Goal: Task Accomplishment & Management: Use online tool/utility

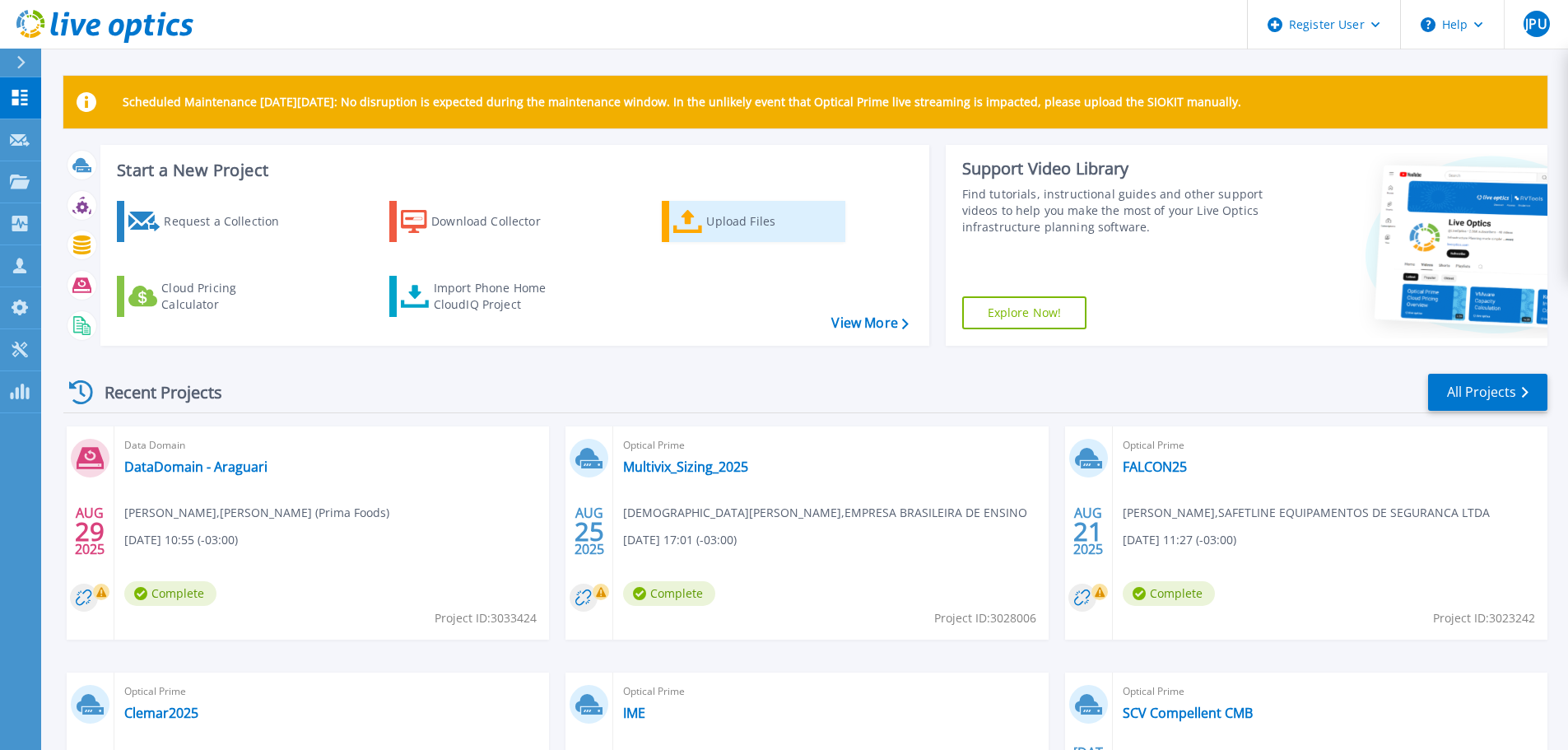
click at [764, 209] on div "Upload Files" at bounding box center [772, 222] width 131 height 33
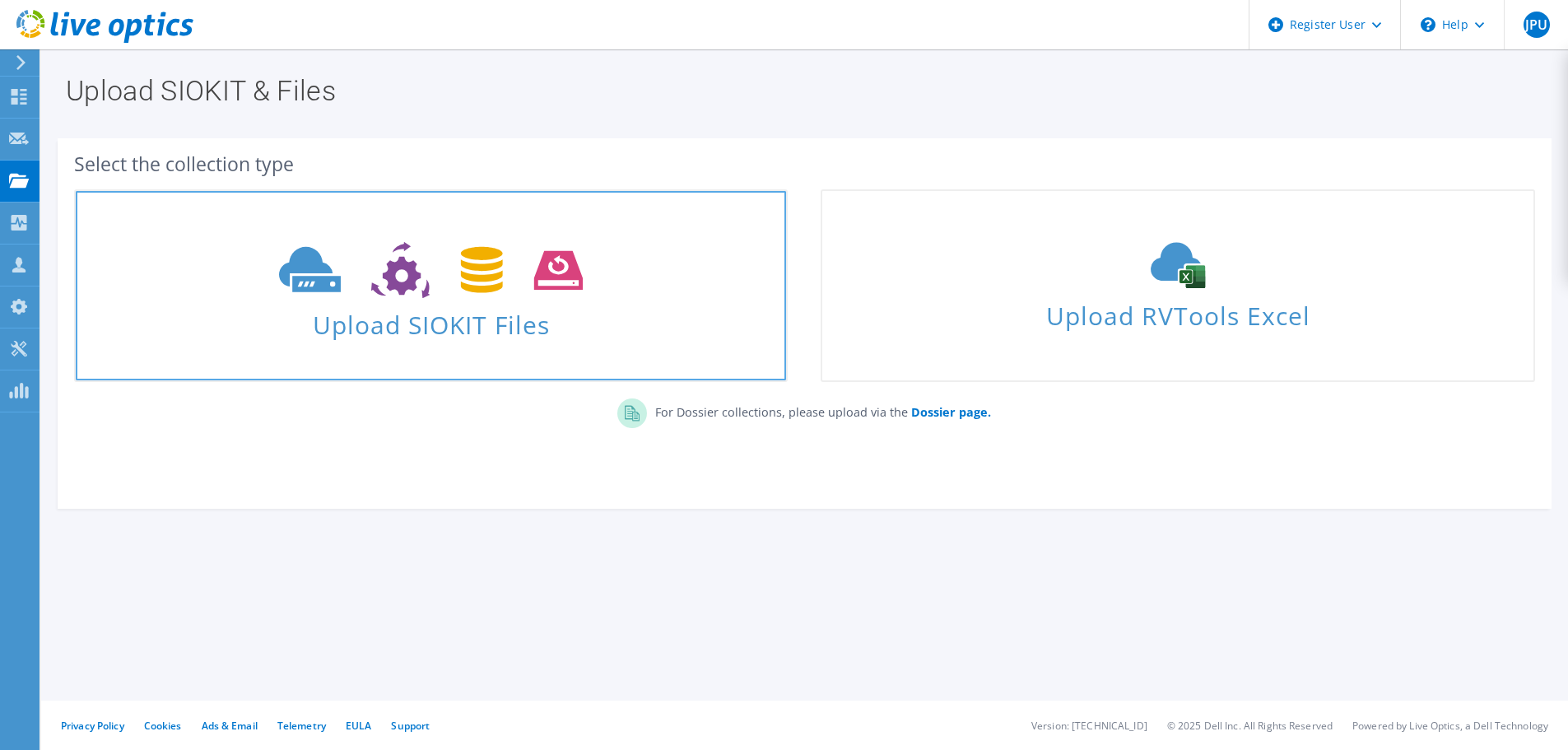
click at [466, 317] on span "Upload SIOKIT Files" at bounding box center [431, 319] width 711 height 36
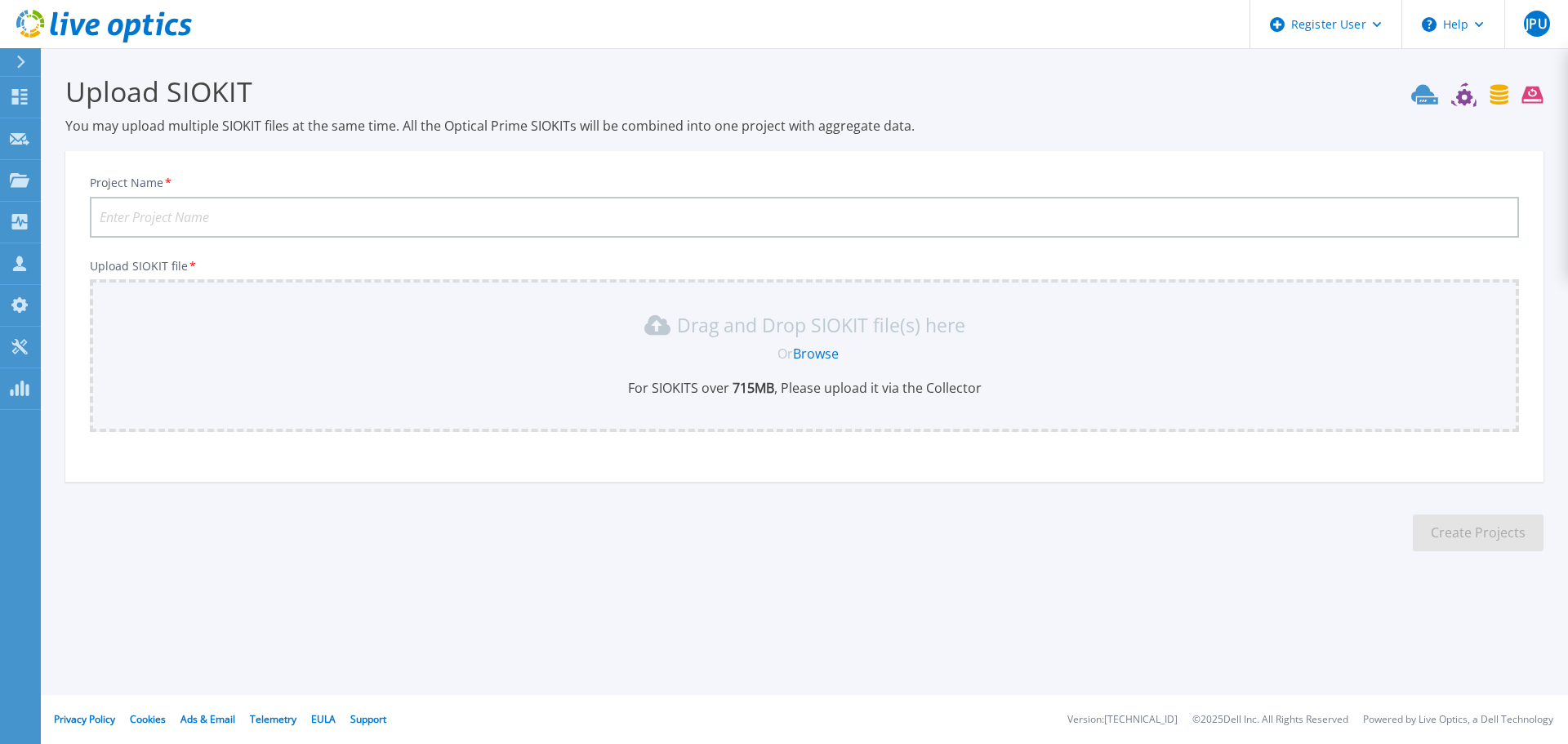
click at [292, 216] on input "Project Name *" at bounding box center [804, 216] width 1429 height 41
type input "Gertec"
click at [810, 356] on link "Browse" at bounding box center [816, 354] width 46 height 18
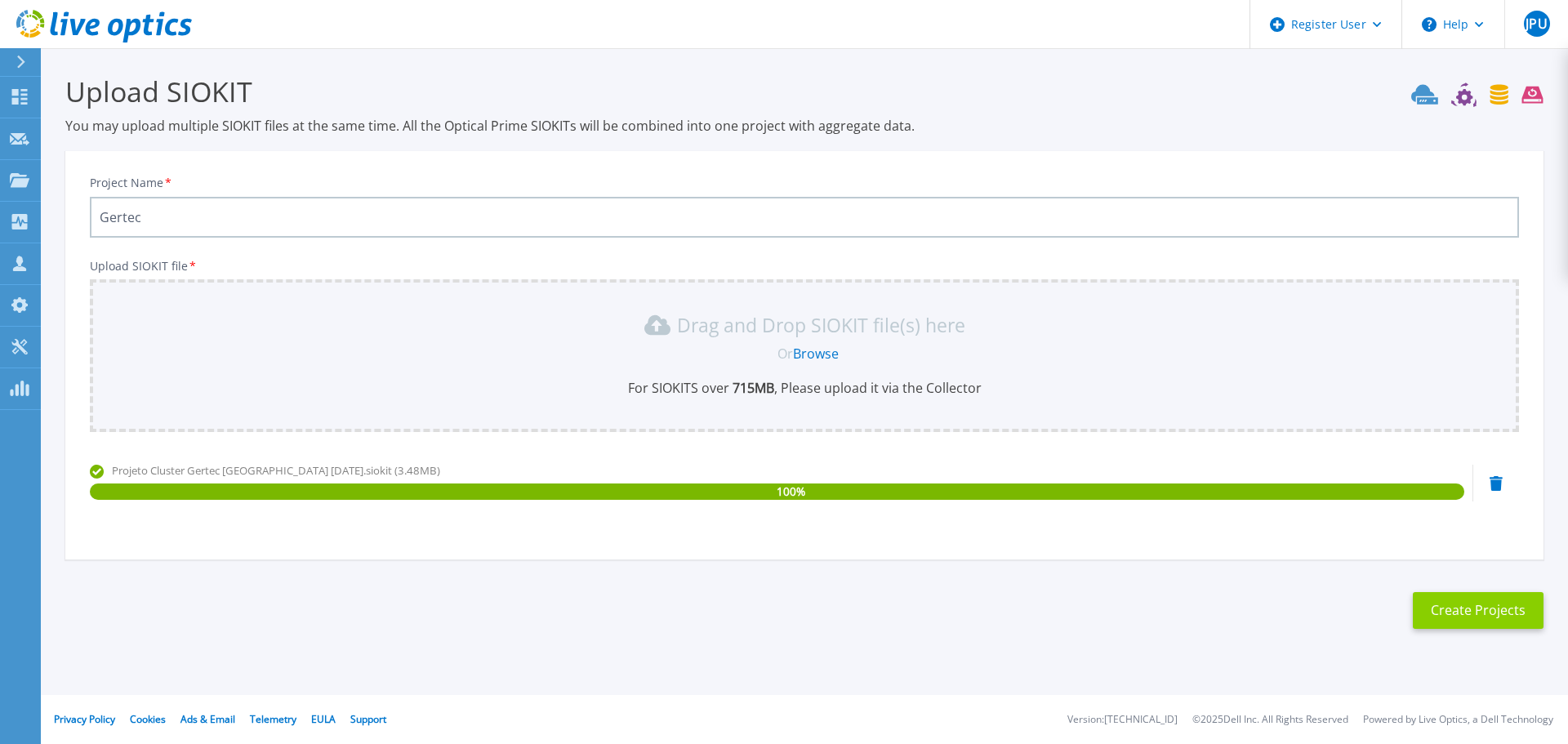
click at [1473, 615] on button "Create Projects" at bounding box center [1478, 610] width 130 height 37
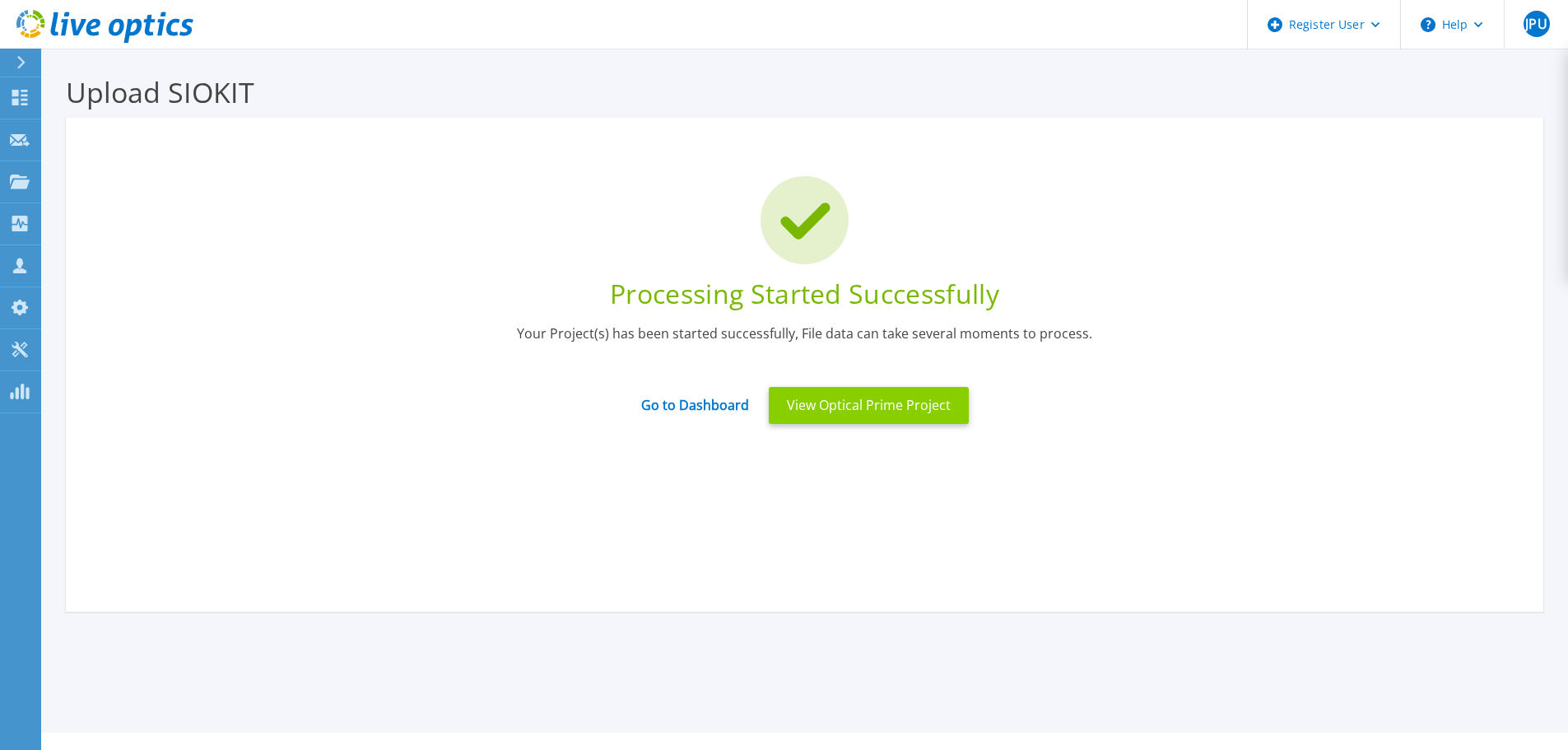
click at [883, 416] on button "View Optical Prime Project" at bounding box center [868, 405] width 200 height 37
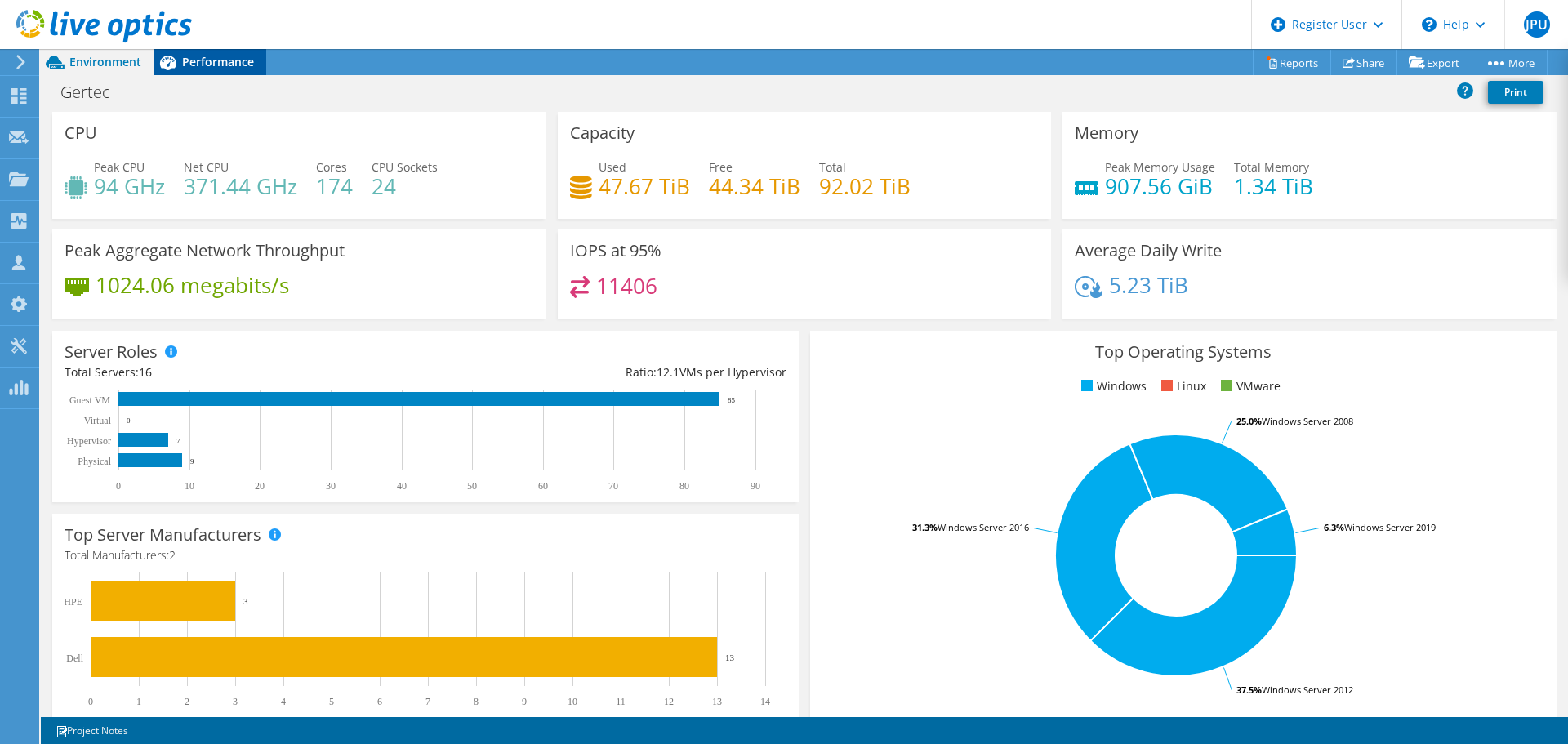
click at [210, 60] on span "Performance" at bounding box center [217, 62] width 72 height 15
